Goal: Find specific page/section: Find specific page/section

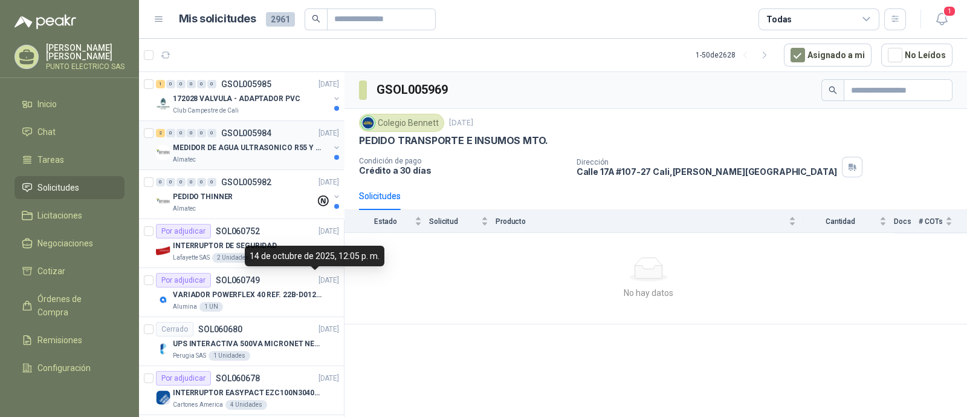
click at [265, 152] on p "MEDIDOR DE AGUA ULTRASONICO R55 Y R800" at bounding box center [248, 147] width 151 height 11
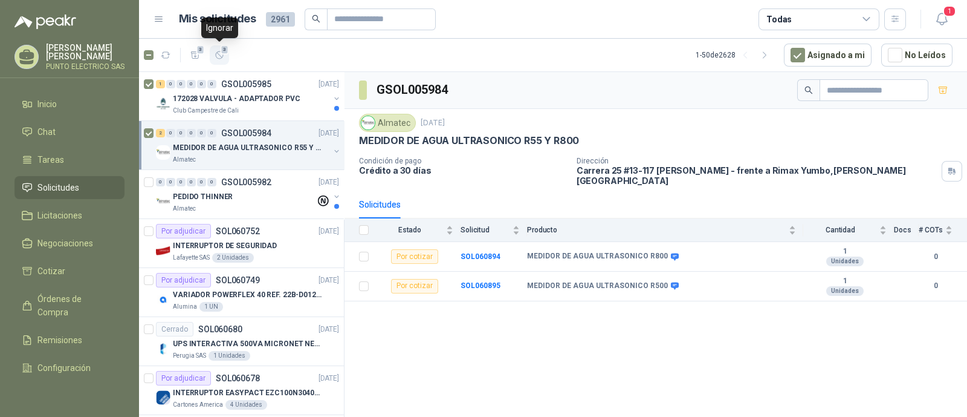
click at [221, 57] on icon "button" at bounding box center [220, 55] width 10 height 10
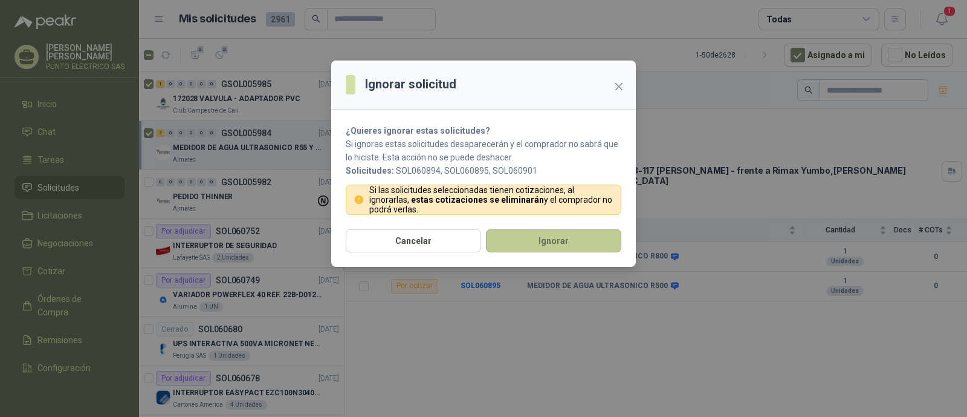
click at [557, 241] on button "Ignorar" at bounding box center [553, 240] width 135 height 23
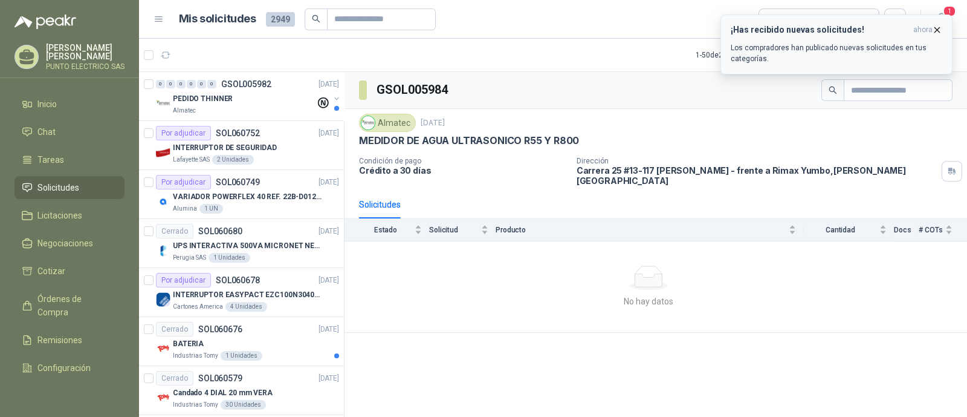
click at [868, 48] on p "Los compradores han publicado nuevas solicitudes en tus categorías." at bounding box center [837, 53] width 212 height 22
